Goal: Task Accomplishment & Management: Use online tool/utility

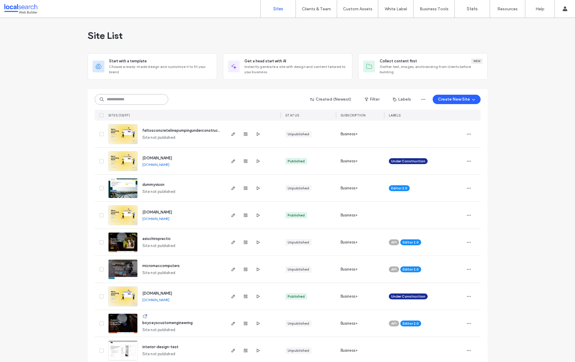
click at [136, 102] on input at bounding box center [132, 99] width 74 height 11
paste input "********"
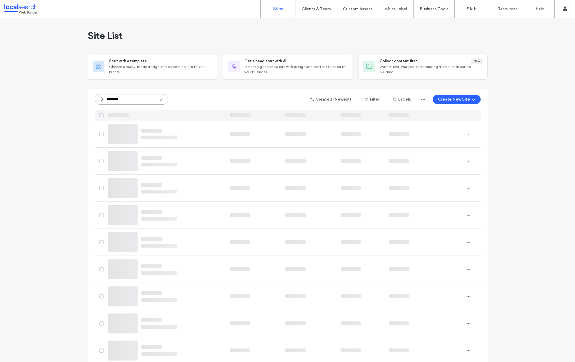
type input "********"
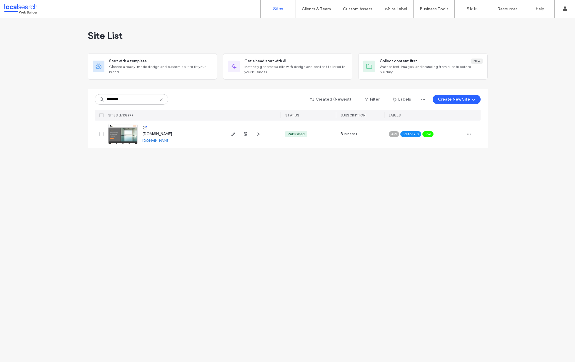
click at [167, 171] on div "Site List Start with a template Choose a ready-made design and customize it to …" at bounding box center [287, 190] width 575 height 344
click at [125, 130] on img at bounding box center [123, 144] width 29 height 40
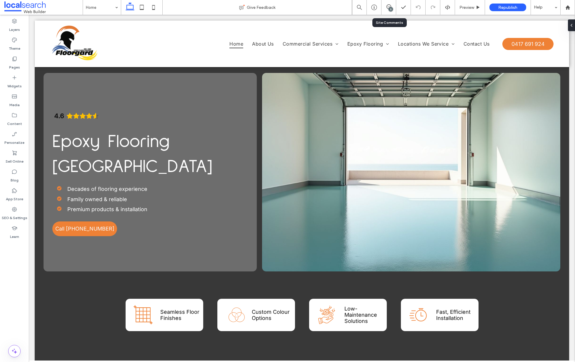
click at [387, 9] on div "5" at bounding box center [389, 7] width 14 height 6
click at [389, 9] on div "5" at bounding box center [391, 9] width 4 height 4
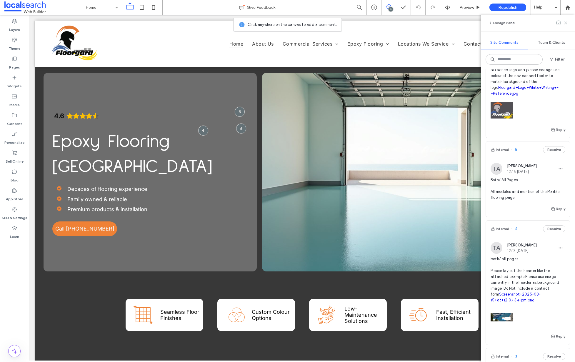
scroll to position [103, 0]
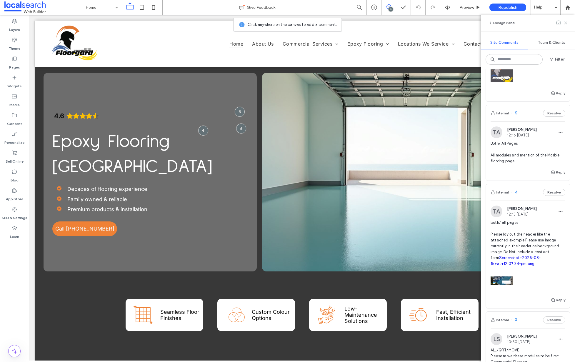
click at [521, 250] on span "both/ all pages Please lay out the header like the attached example Please use …" at bounding box center [528, 243] width 75 height 47
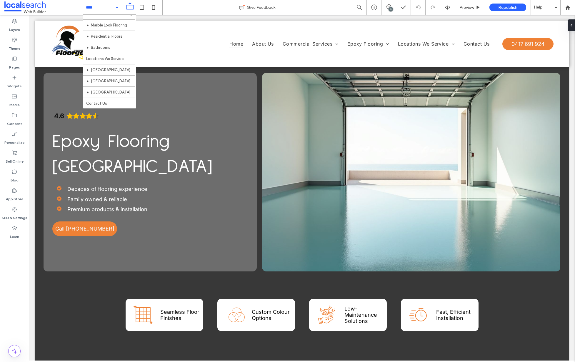
scroll to position [0, 0]
click at [106, 9] on input at bounding box center [100, 7] width 29 height 15
click at [393, 7] on span at bounding box center [389, 6] width 14 height 5
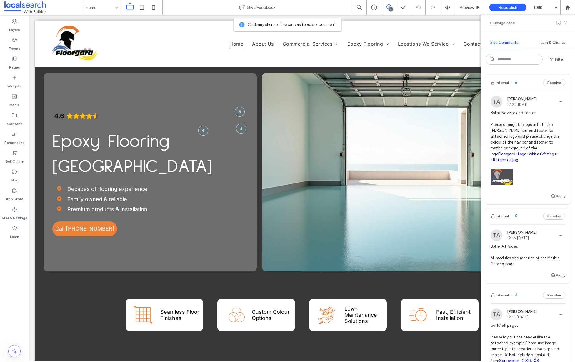
click at [526, 266] on span "Both/ All Pages All modules and mention of the Marble flooring page" at bounding box center [528, 256] width 75 height 24
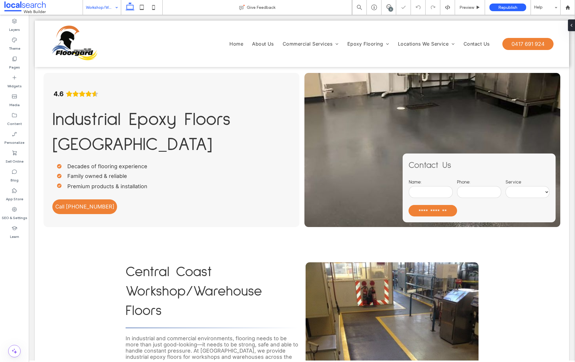
click at [102, 10] on input at bounding box center [100, 7] width 29 height 15
click at [391, 7] on div "5" at bounding box center [391, 9] width 4 height 4
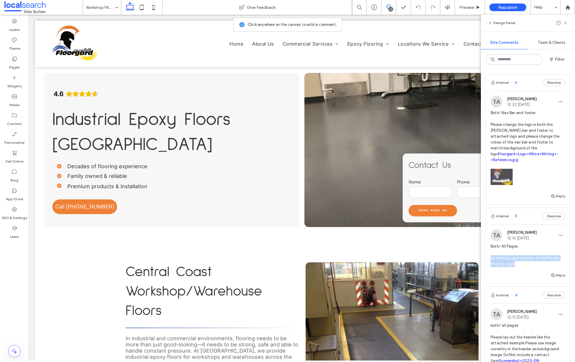
drag, startPoint x: 523, startPoint y: 276, endPoint x: 491, endPoint y: 262, distance: 35.3
click at [491, 262] on div "Both/ All Pages All modules and mention of the Marble flooring page" at bounding box center [528, 258] width 75 height 28
copy span "All modules and mention of the Marble flooring page"
click at [496, 264] on div at bounding box center [287, 181] width 575 height 362
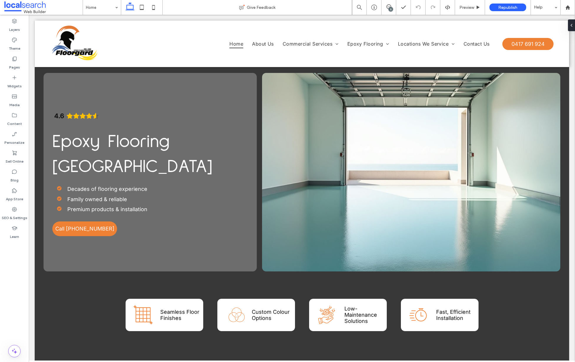
click at [392, 9] on div "5" at bounding box center [391, 9] width 4 height 4
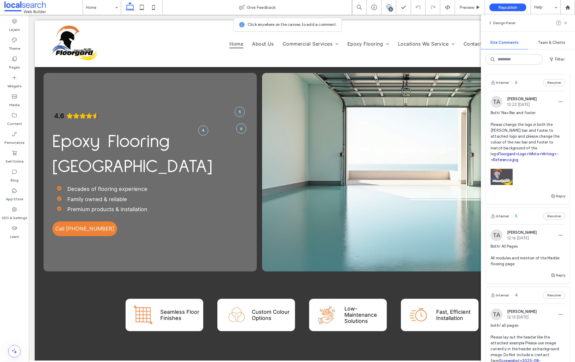
click at [532, 272] on div "Both/ All Pages All modules and mention of the Marble flooring page" at bounding box center [528, 258] width 75 height 28
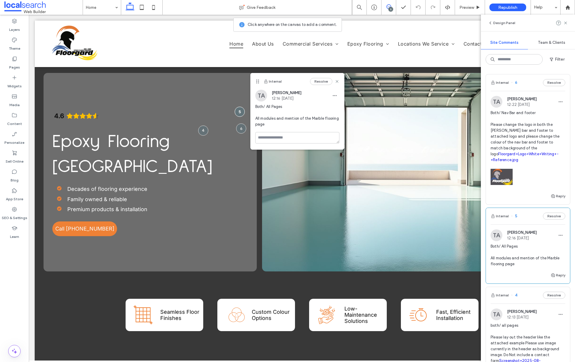
click at [537, 272] on div "Both/ All Pages All modules and mention of the Marble flooring page" at bounding box center [528, 258] width 75 height 28
click at [522, 137] on span "Both/ Nav Bar and footer Please change the logo in both the nave bar and footer…" at bounding box center [528, 136] width 75 height 53
